Goal: Transaction & Acquisition: Purchase product/service

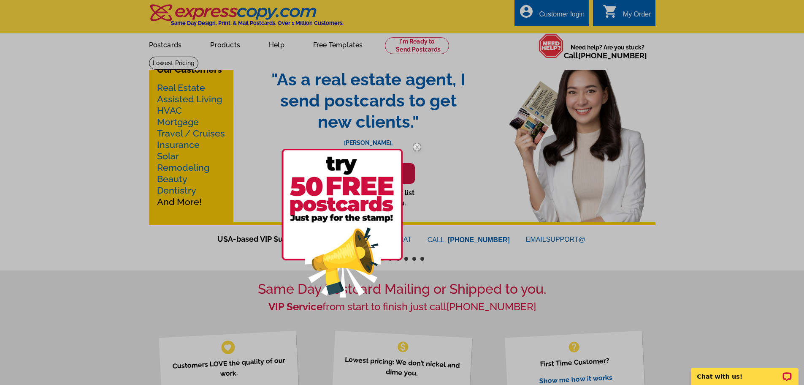
click at [234, 46] on div at bounding box center [402, 192] width 804 height 385
click at [417, 148] on img at bounding box center [417, 147] width 24 height 24
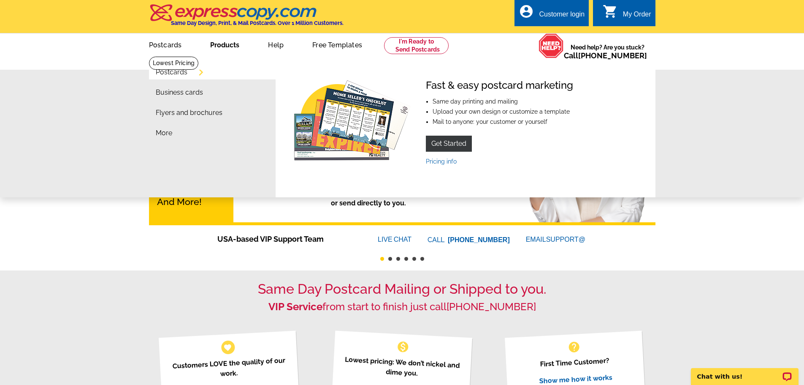
click at [170, 70] on link "Postcards" at bounding box center [172, 72] width 32 height 7
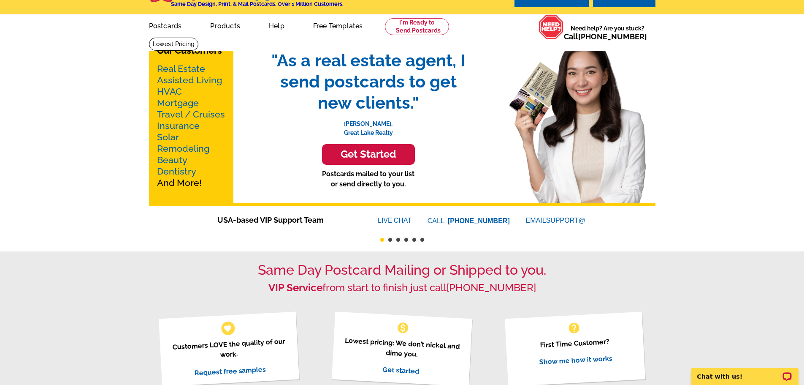
scroll to position [58, 0]
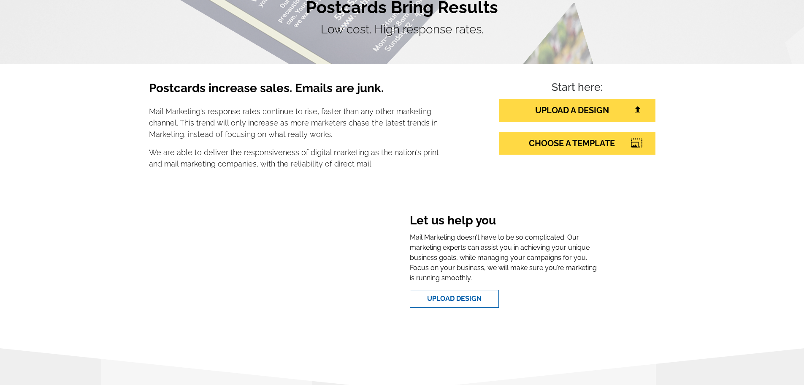
scroll to position [84, 0]
click at [567, 146] on link "CHOOSE A TEMPLATE" at bounding box center [577, 143] width 156 height 23
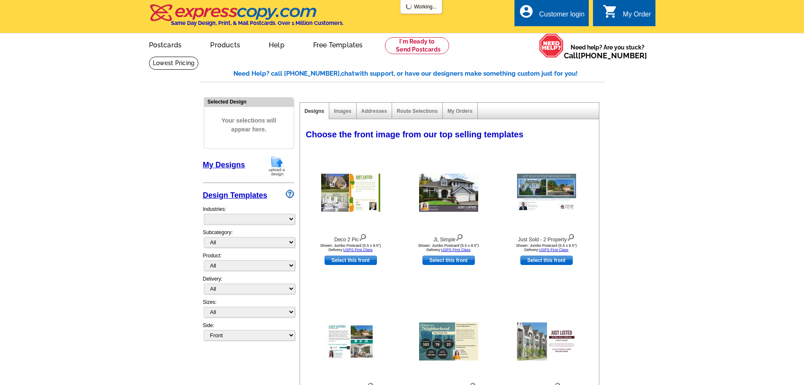
select select "785"
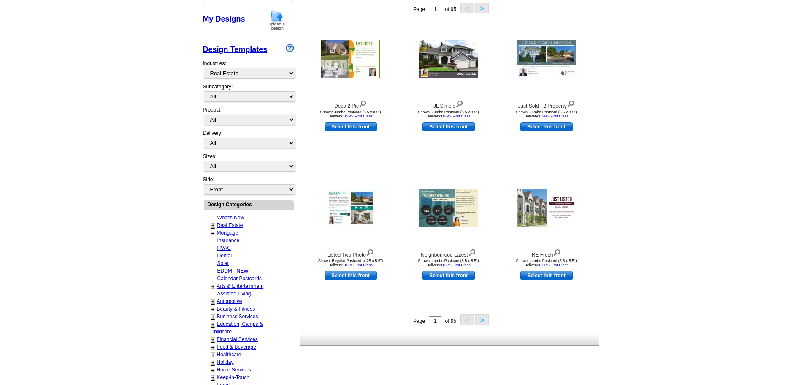
scroll to position [169, 0]
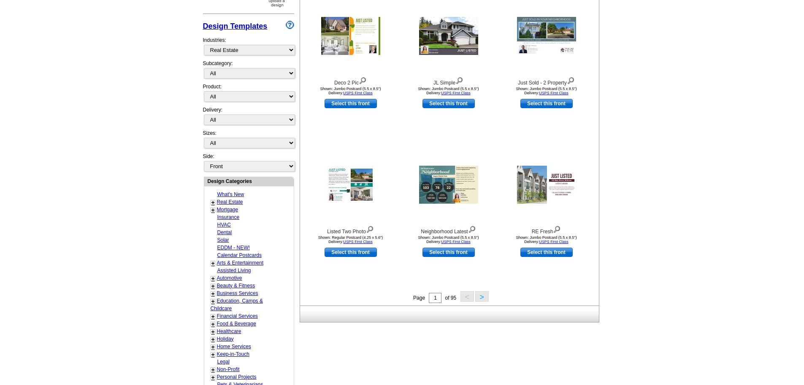
click at [482, 298] on button ">" at bounding box center [482, 296] width 14 height 11
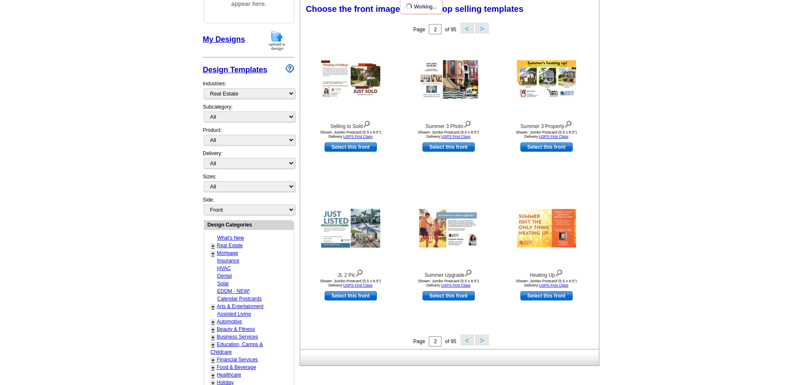
scroll to position [125, 0]
click at [353, 80] on img at bounding box center [350, 80] width 59 height 38
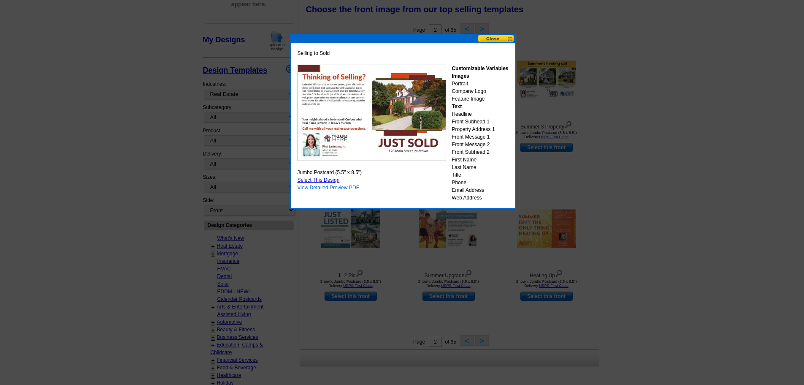
click at [340, 189] on link "View Detailed Preview PDF" at bounding box center [329, 187] width 62 height 6
